Goal: Information Seeking & Learning: Learn about a topic

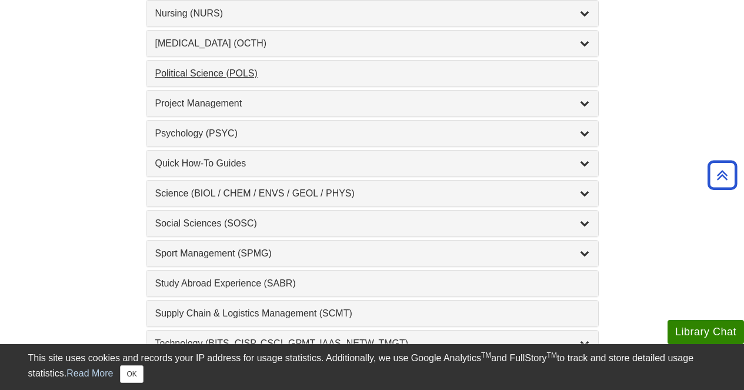
scroll to position [1210, 0]
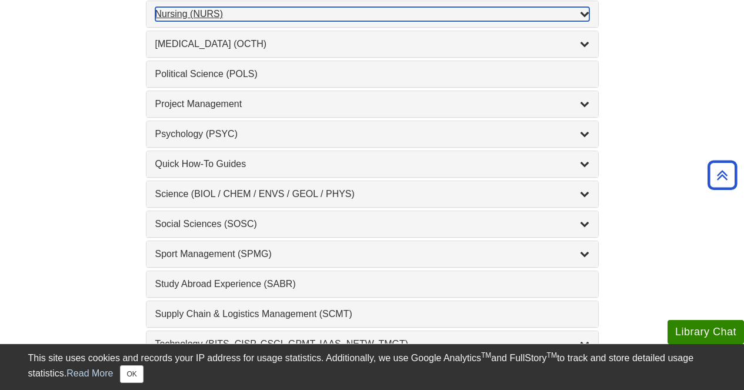
click at [201, 13] on div "Nursing (NURS) , 14 guides" at bounding box center [372, 14] width 434 height 14
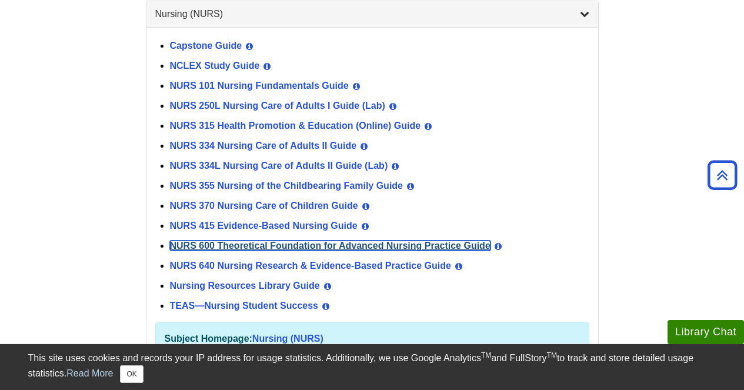
click at [202, 243] on link "NURS 600 Theoretical Foundation for Advanced Nursing Practice Guide" at bounding box center [330, 246] width 321 height 10
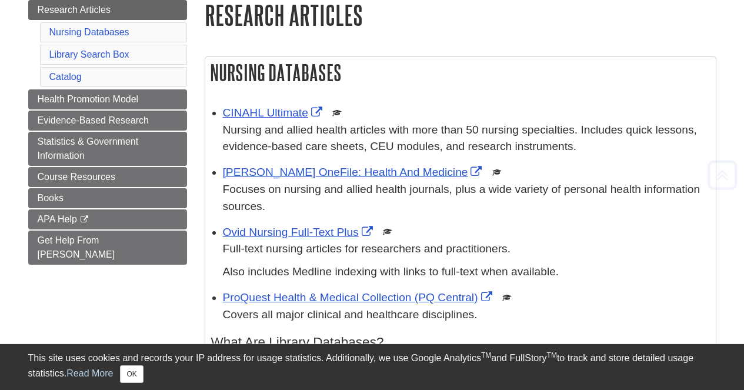
scroll to position [213, 0]
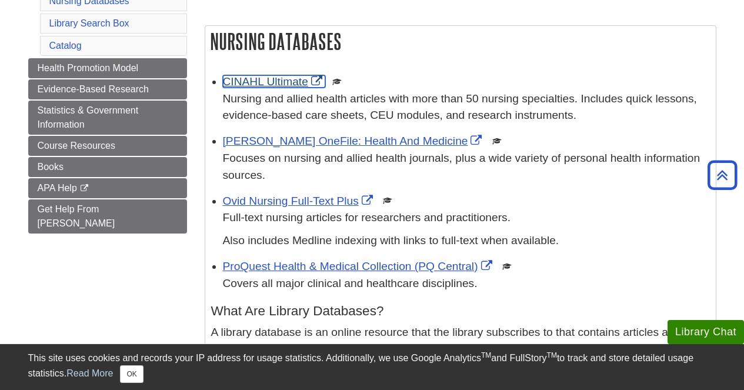
click at [248, 82] on link "CINAHL Ultimate" at bounding box center [274, 81] width 102 height 12
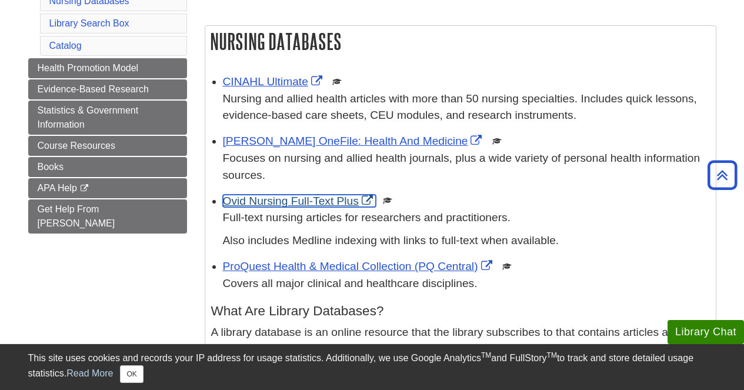
click at [281, 203] on link "Ovid Nursing Full-Text Plus" at bounding box center [299, 201] width 153 height 12
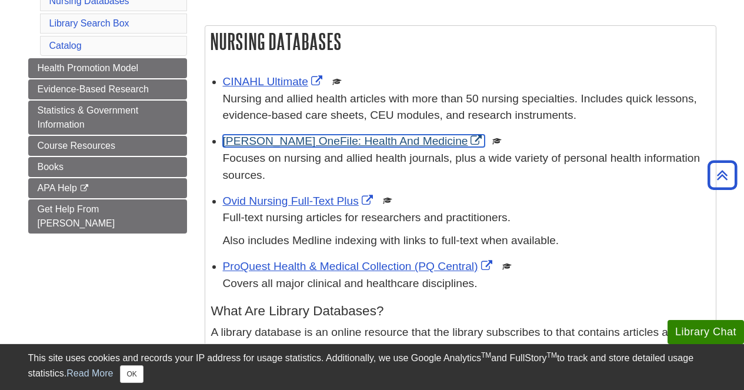
click at [287, 141] on link "[PERSON_NAME] OneFile: Health And Medicine" at bounding box center [354, 141] width 262 height 12
